Goal: Navigation & Orientation: Find specific page/section

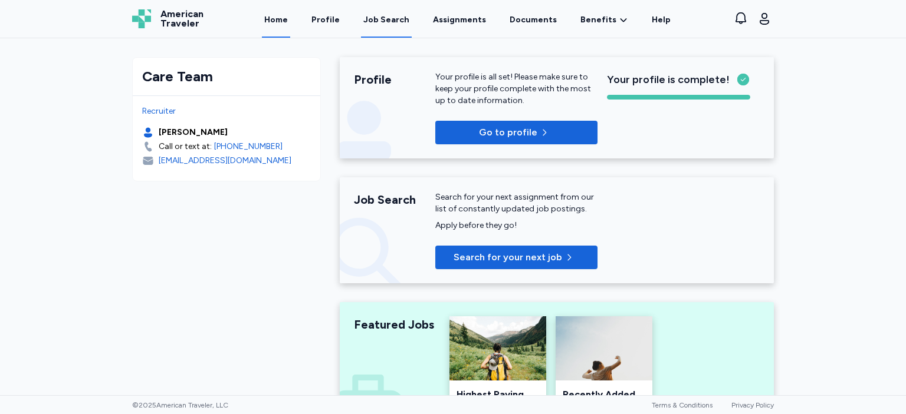
click at [388, 24] on div "Job Search" at bounding box center [386, 20] width 46 height 12
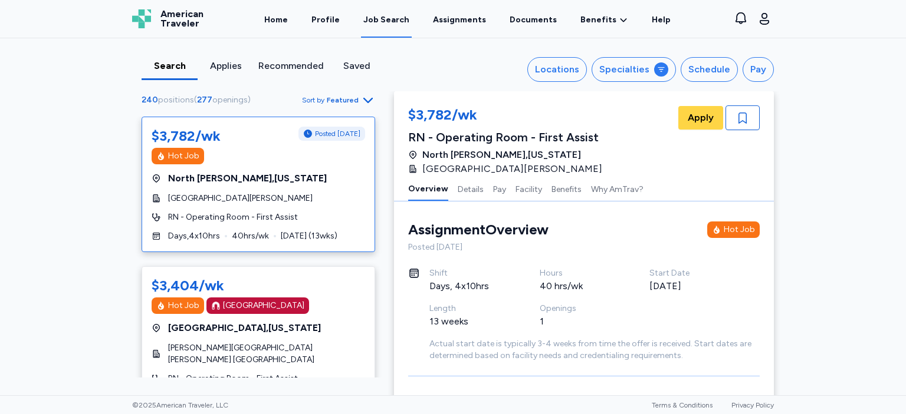
click at [212, 69] on div "Applies" at bounding box center [225, 66] width 47 height 14
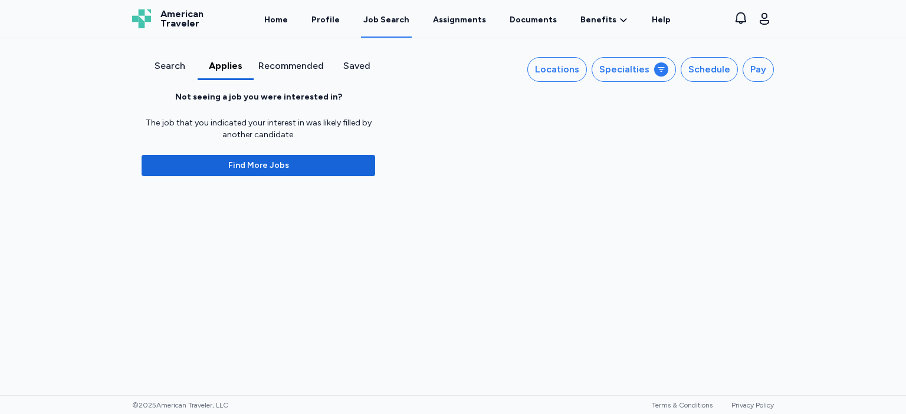
click at [278, 67] on div "Recommended" at bounding box center [290, 66] width 65 height 14
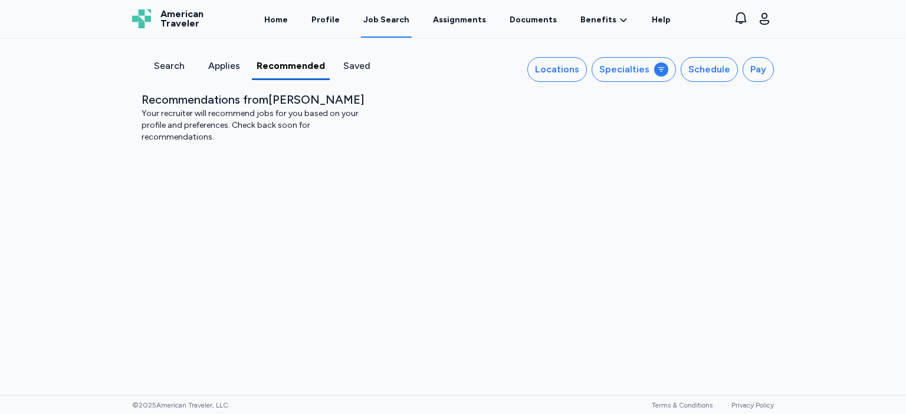
click at [344, 74] on div "Saved" at bounding box center [357, 69] width 55 height 21
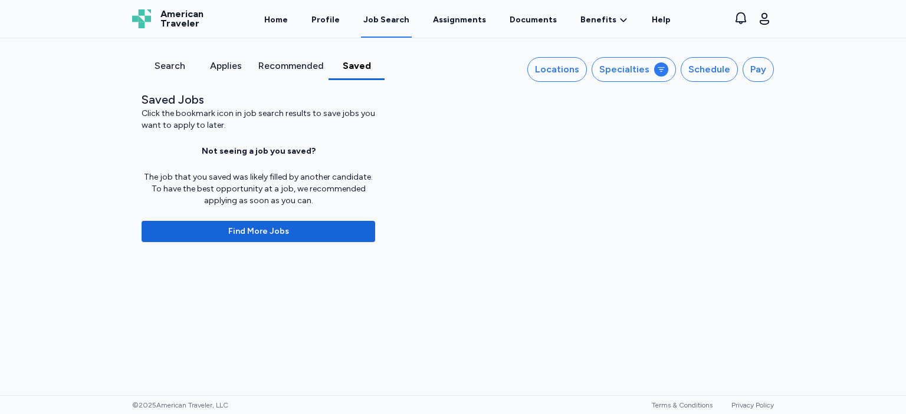
click at [225, 67] on div "Applies" at bounding box center [225, 66] width 47 height 14
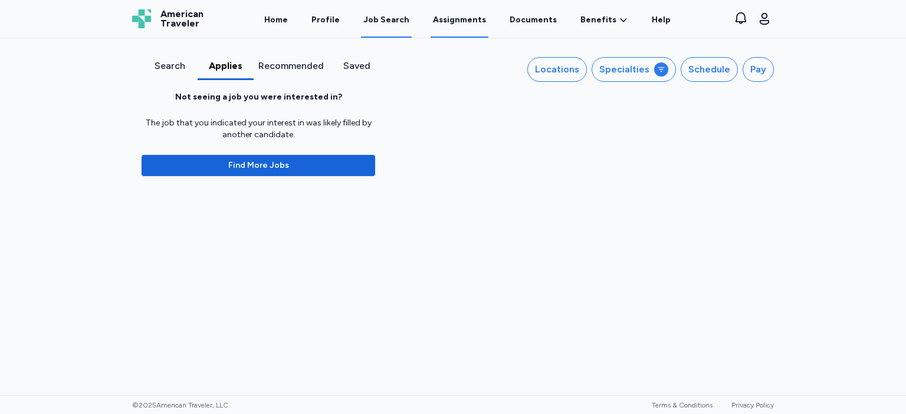
click at [464, 23] on link "Assignments" at bounding box center [459, 19] width 58 height 37
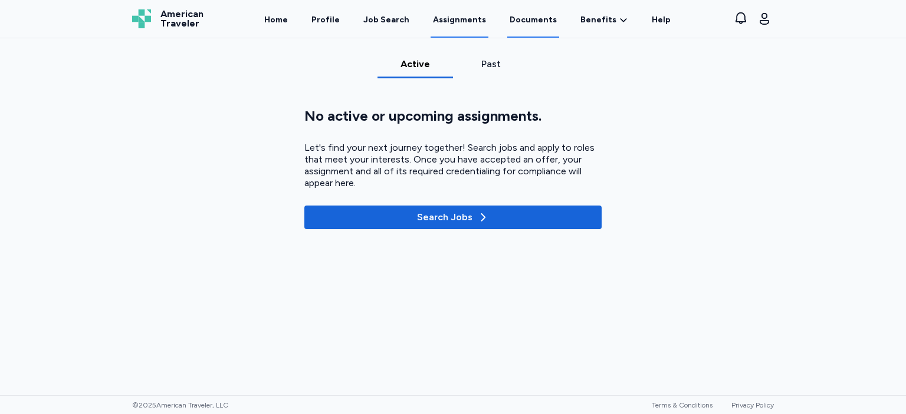
click at [517, 24] on link "Documents" at bounding box center [533, 19] width 52 height 37
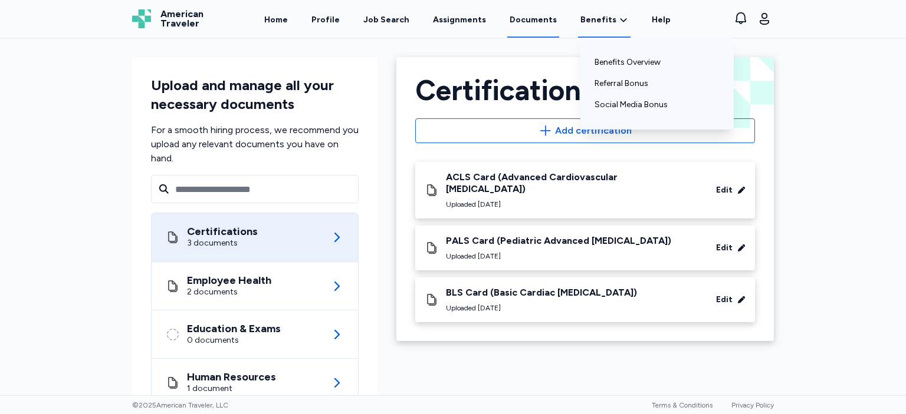
click at [592, 28] on div "Benefits Benefits Overview Referral Bonus Social Media Bonus" at bounding box center [604, 19] width 52 height 37
